Goal: Use online tool/utility: Utilize a website feature to perform a specific function

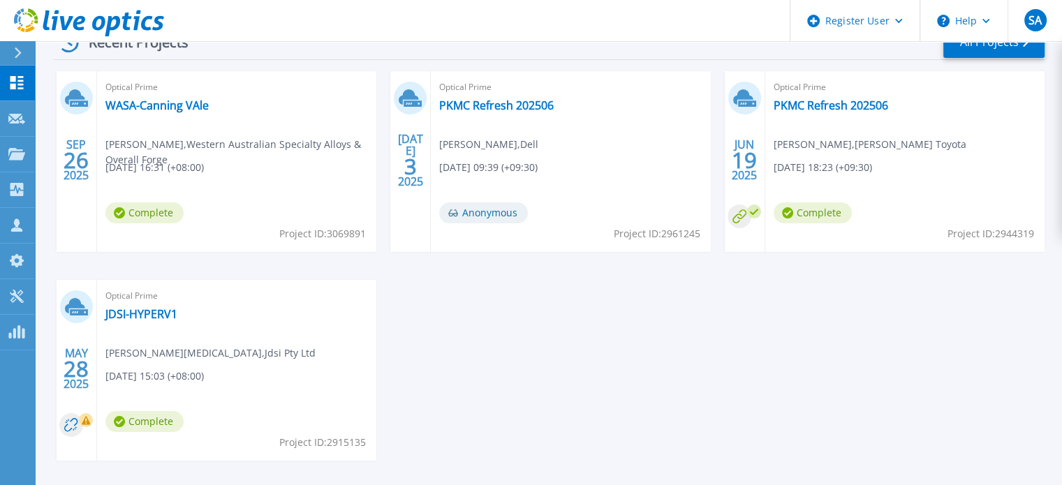
scroll to position [148, 0]
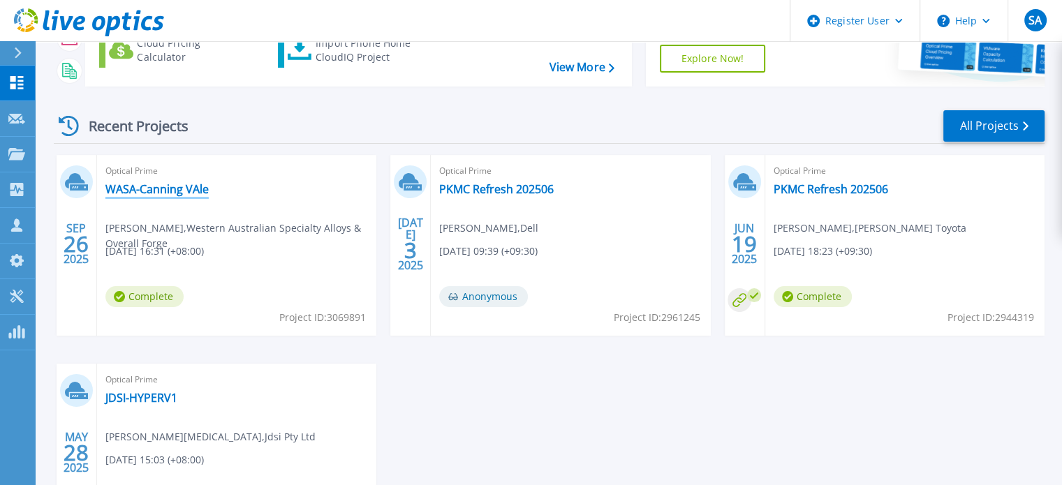
click at [179, 183] on link "WASA-Canning VAle" at bounding box center [156, 189] width 103 height 14
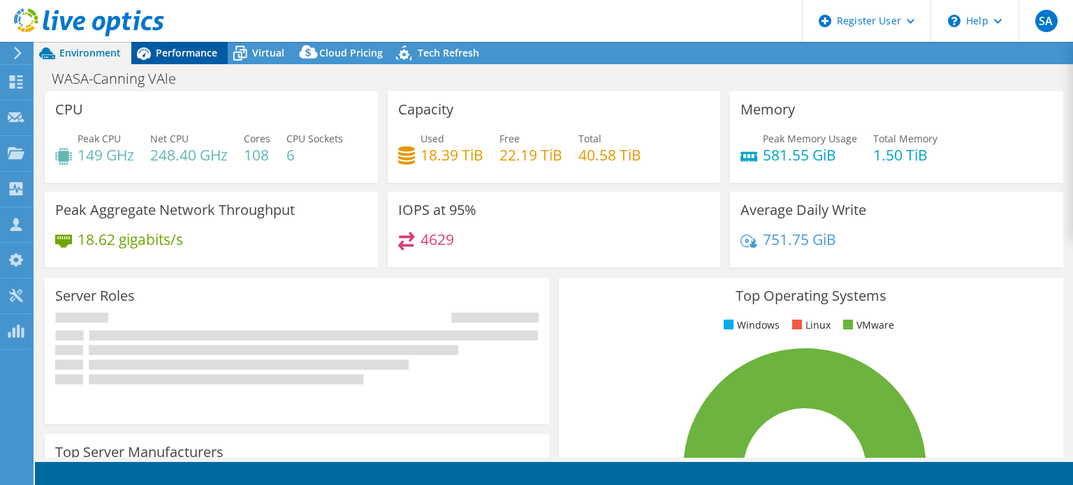
select select "Australia"
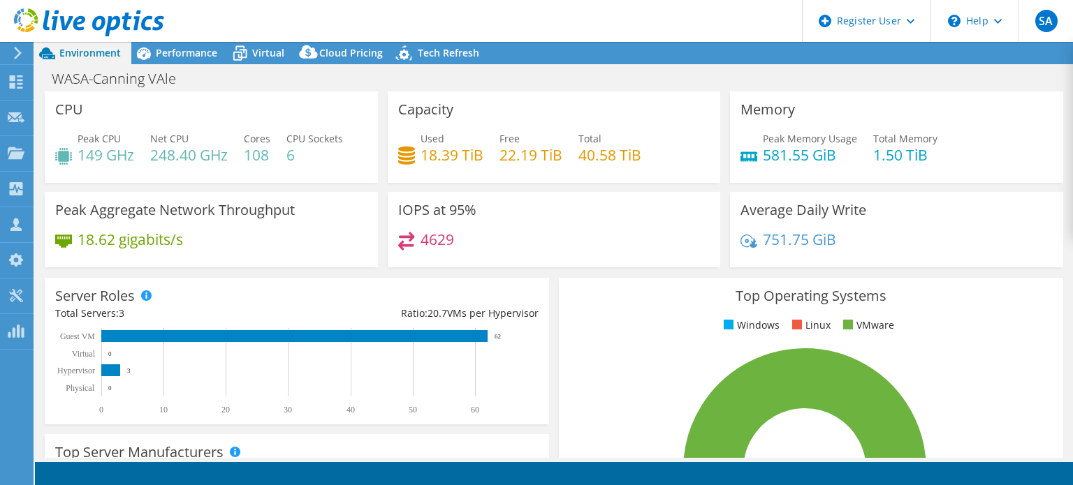
select select "Australia"
select select "AUD"
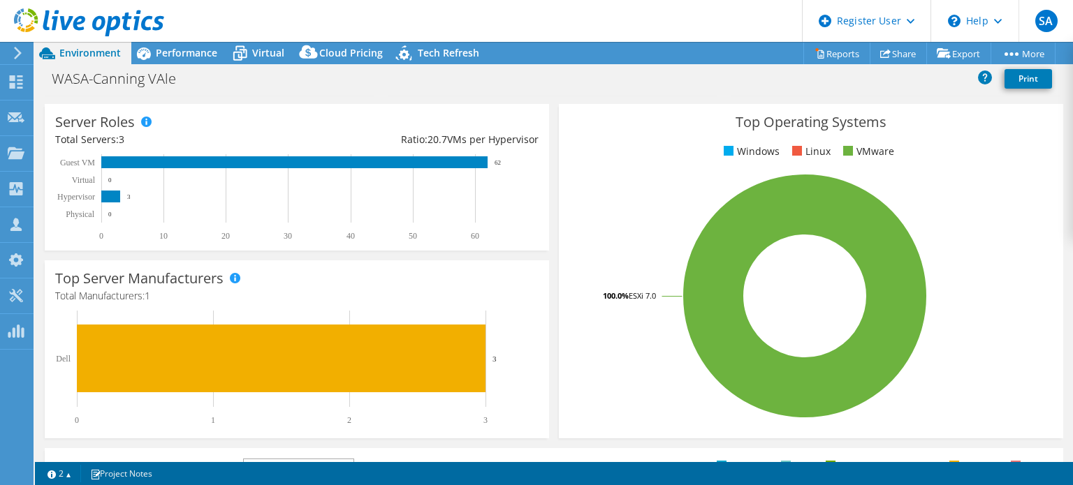
scroll to position [70, 0]
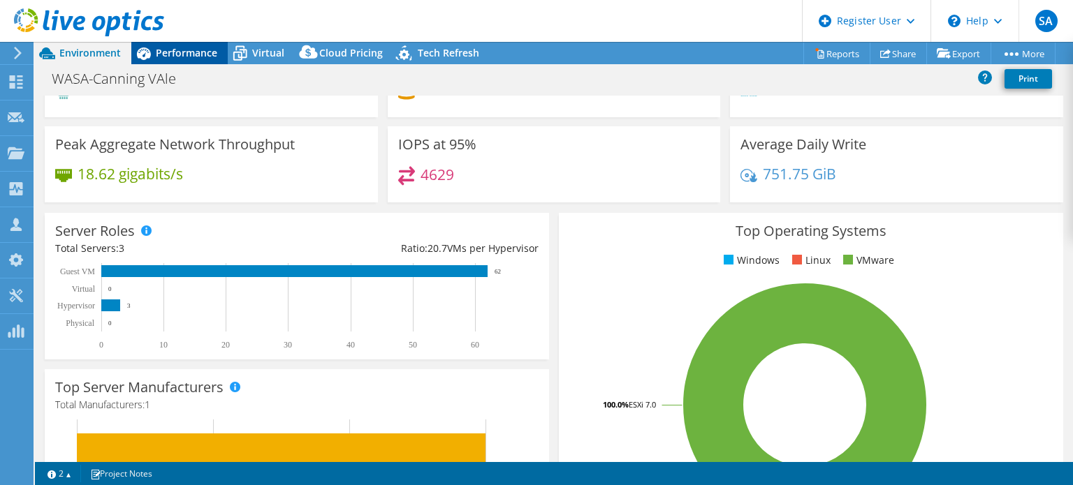
click at [185, 55] on span "Performance" at bounding box center [186, 52] width 61 height 13
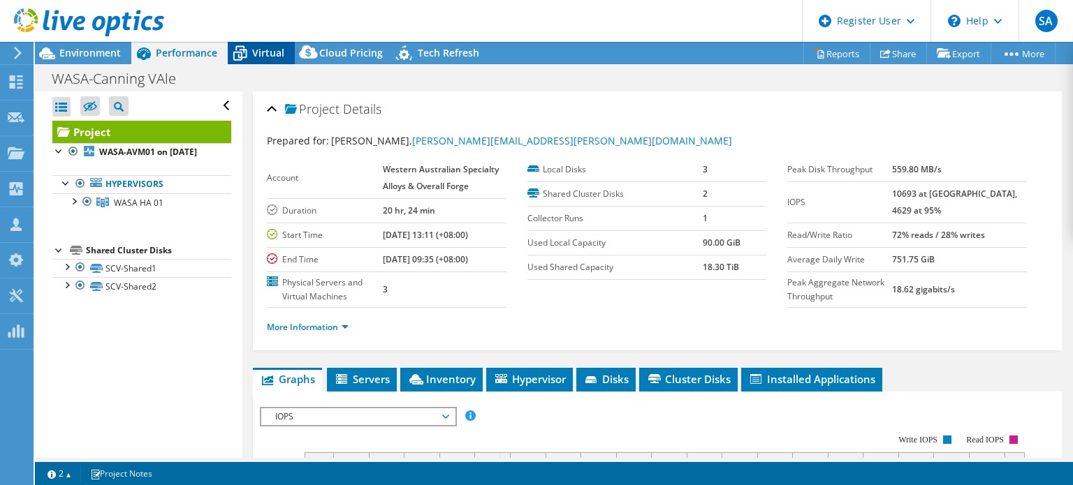
click at [249, 59] on icon at bounding box center [240, 53] width 24 height 24
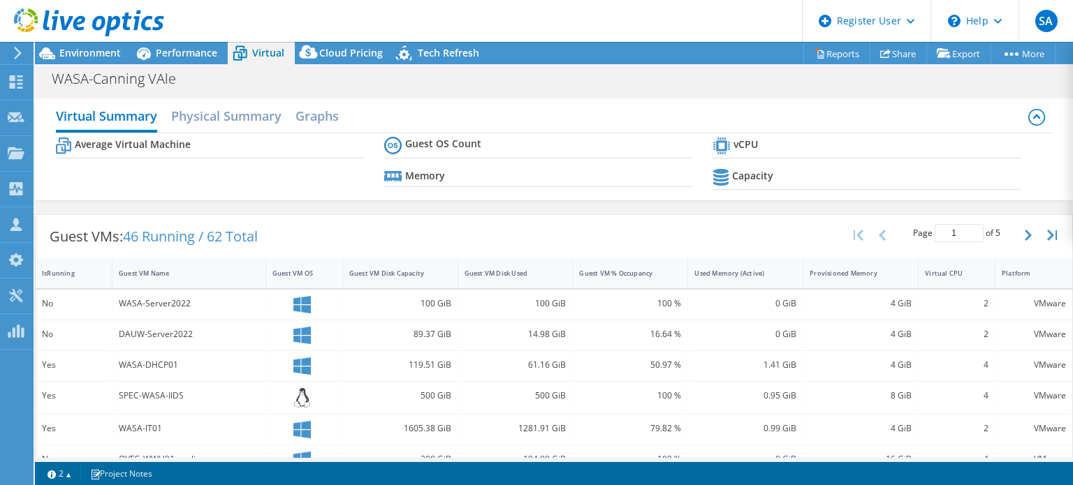
click at [324, 66] on div "WASA-Canning VAle Print" at bounding box center [554, 79] width 1038 height 26
click at [324, 54] on span "Cloud Pricing" at bounding box center [351, 52] width 64 height 13
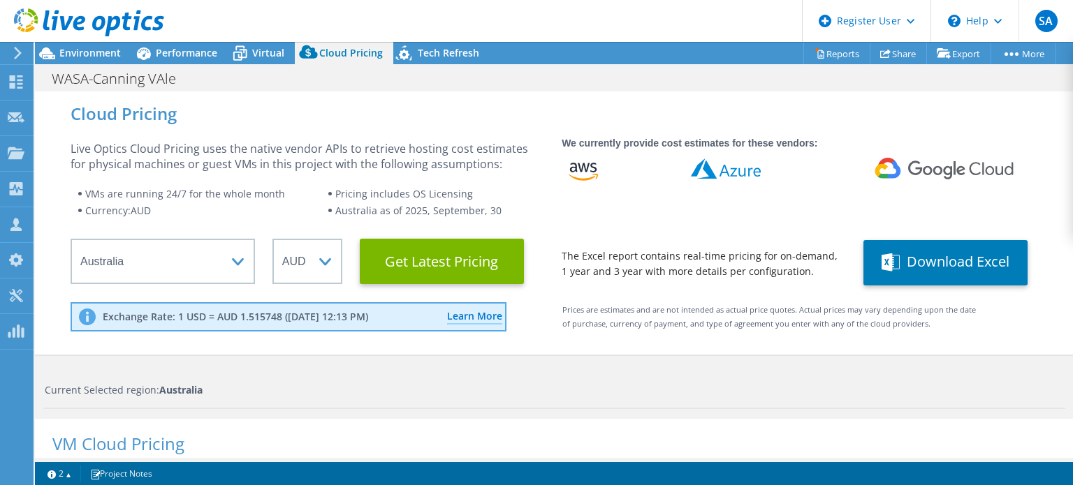
click at [163, 44] on div at bounding box center [82, 23] width 164 height 47
click at [163, 47] on span "Performance" at bounding box center [186, 52] width 61 height 13
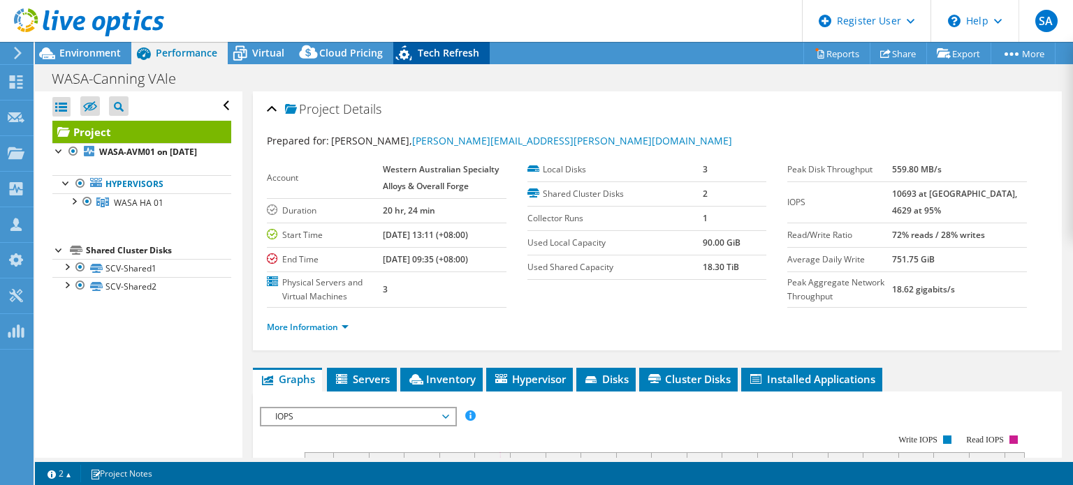
click at [416, 45] on div "Tech Refresh" at bounding box center [441, 53] width 96 height 22
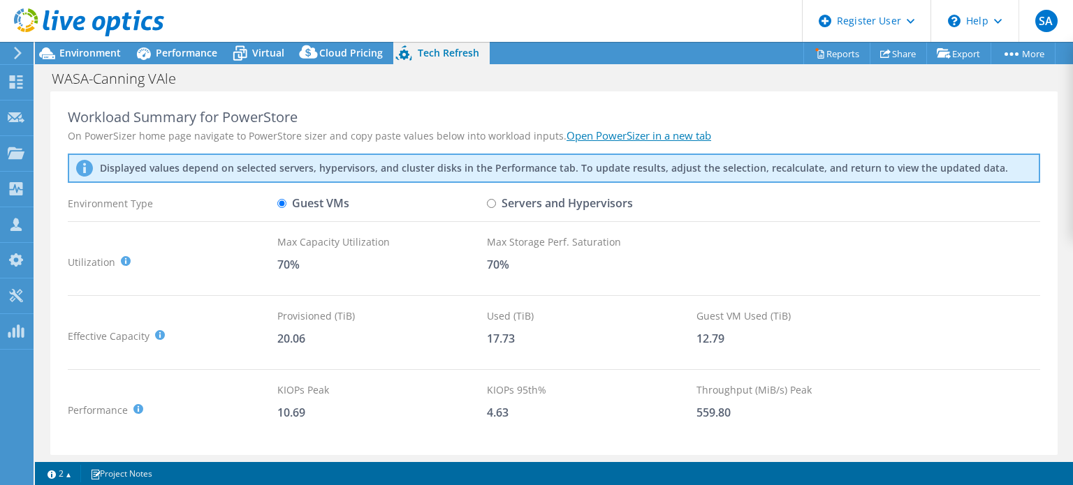
scroll to position [70, 0]
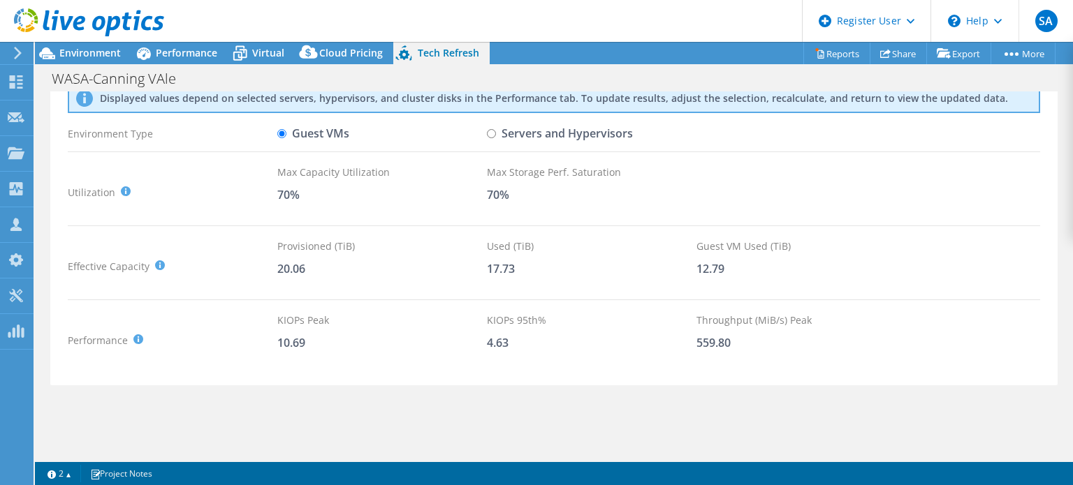
click at [492, 136] on input "Servers and Hypervisors" at bounding box center [491, 133] width 9 height 9
radio input "true"
click at [276, 126] on div "Environment Type" at bounding box center [172, 133] width 209 height 24
click at [284, 133] on input "Guest VMs" at bounding box center [281, 133] width 9 height 9
radio input "true"
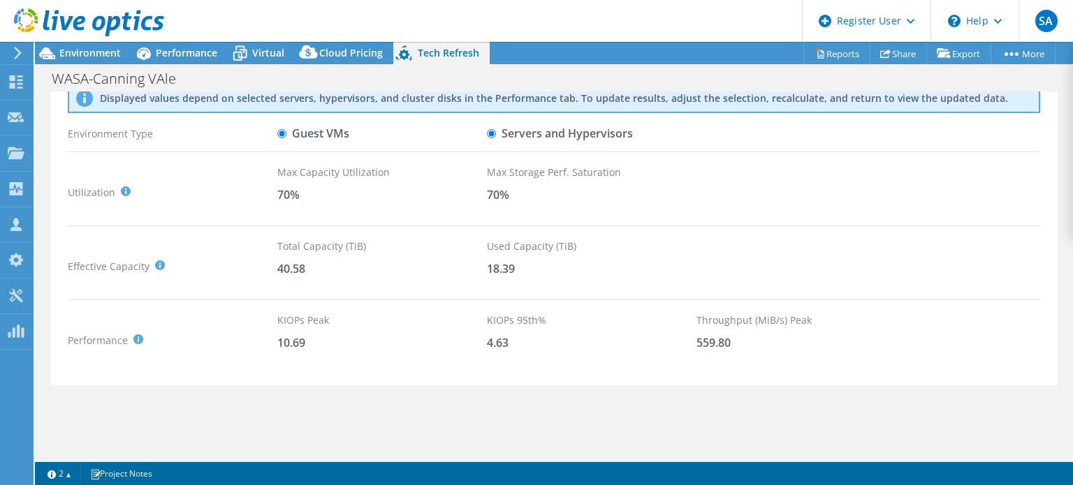
radio input "false"
